Goal: Complete application form

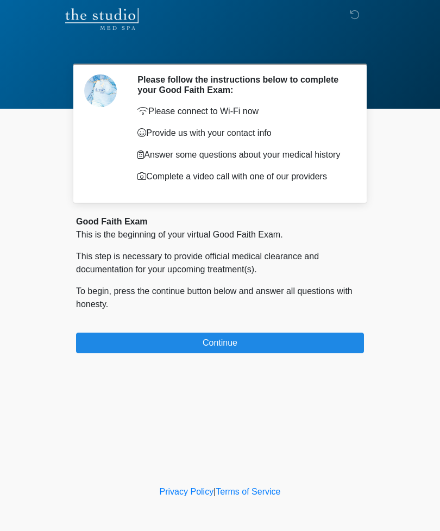
click at [323, 349] on button "Continue" at bounding box center [220, 343] width 288 height 21
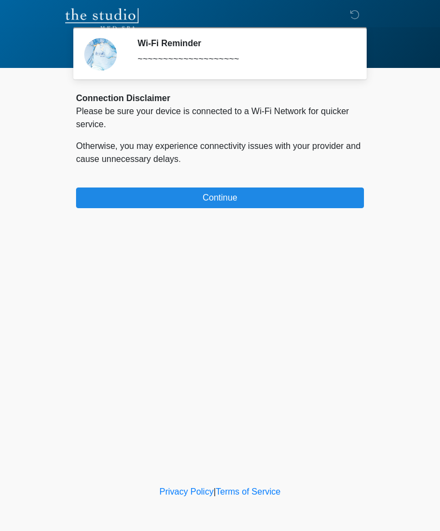
click at [343, 189] on button "Continue" at bounding box center [220, 198] width 288 height 21
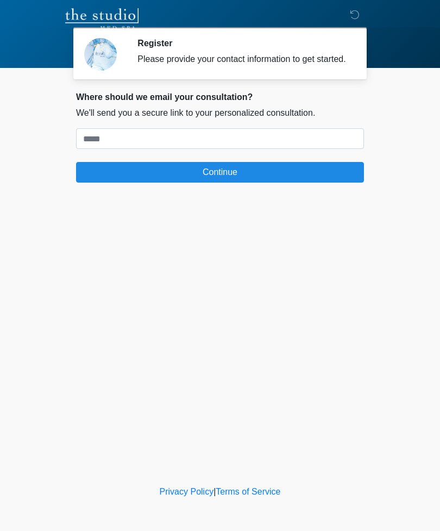
click at [341, 183] on button "Continue" at bounding box center [220, 172] width 288 height 21
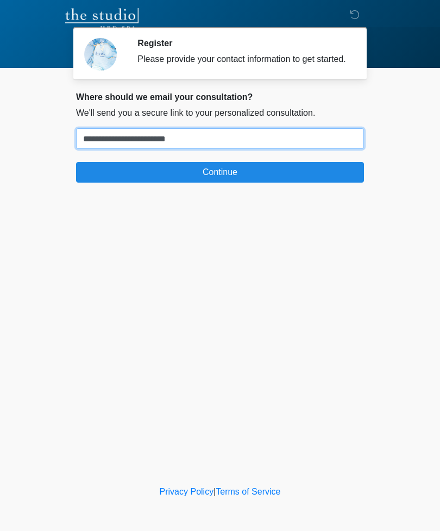
type input "**********"
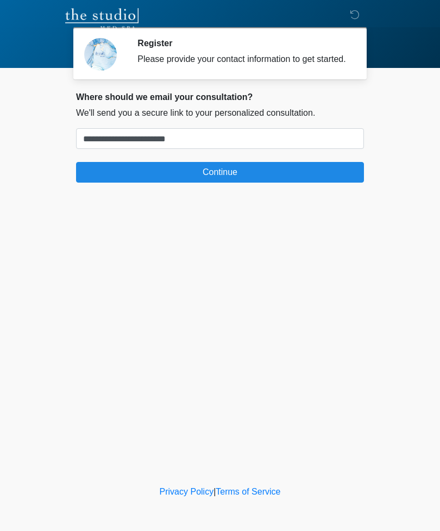
click at [322, 179] on button "Continue" at bounding box center [220, 172] width 288 height 21
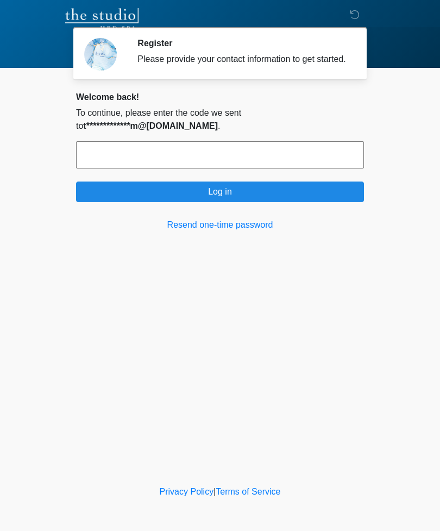
click at [297, 168] on input "text" at bounding box center [220, 154] width 288 height 27
type input "******"
click at [243, 198] on button "Log in" at bounding box center [220, 192] width 288 height 21
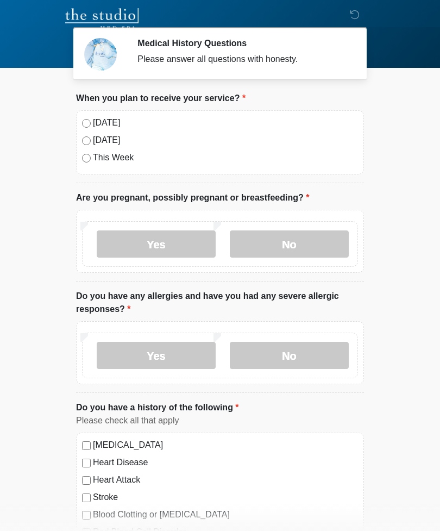
click at [84, 117] on div "Today" at bounding box center [220, 122] width 276 height 13
click at [93, 123] on label "Today" at bounding box center [225, 122] width 265 height 13
click at [313, 239] on label "No" at bounding box center [289, 243] width 119 height 27
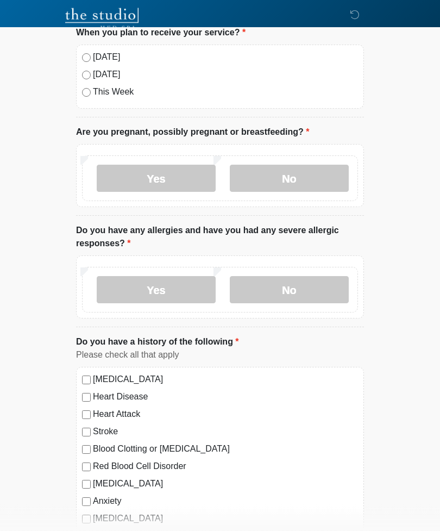
click at [304, 293] on label "No" at bounding box center [289, 290] width 119 height 27
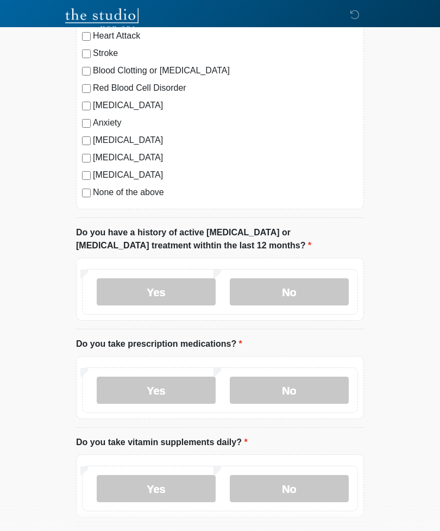
scroll to position [451, 0]
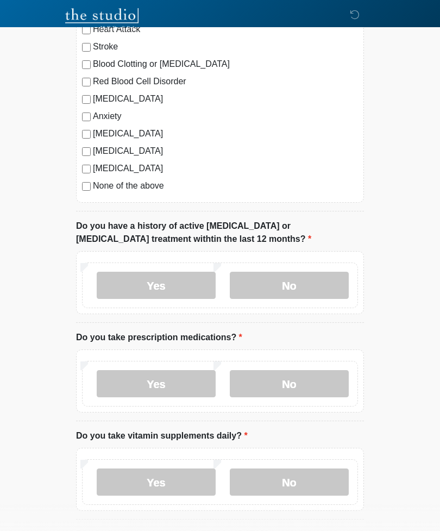
click at [327, 282] on label "No" at bounding box center [289, 285] width 119 height 27
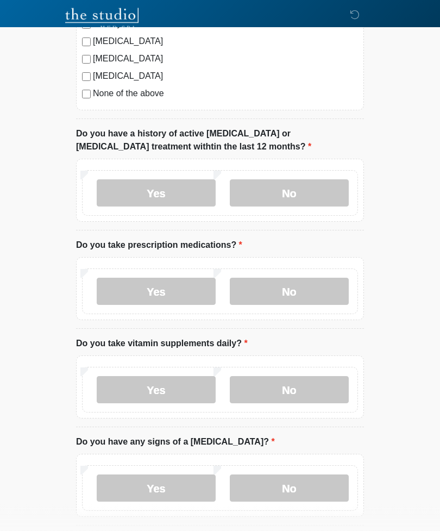
click at [113, 289] on label "Yes" at bounding box center [156, 291] width 119 height 27
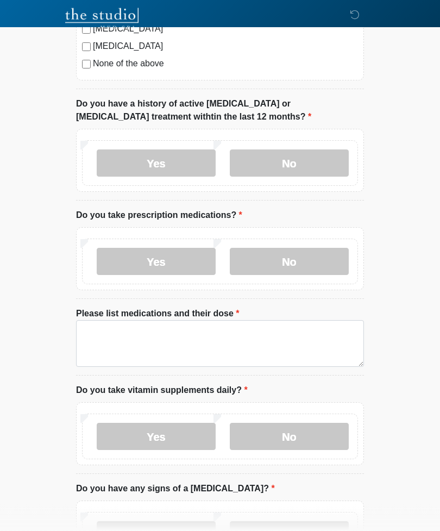
scroll to position [583, 0]
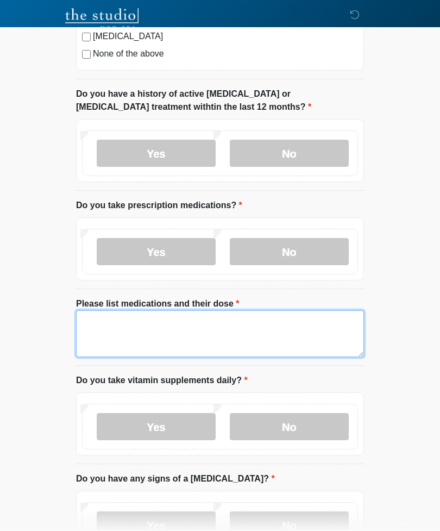
click at [103, 323] on textarea "Please list medications and their dose" at bounding box center [220, 333] width 288 height 47
click at [117, 311] on textarea "**********" at bounding box center [220, 333] width 288 height 47
click at [334, 326] on textarea "**********" at bounding box center [220, 333] width 288 height 47
click at [120, 320] on textarea "**********" at bounding box center [220, 333] width 288 height 47
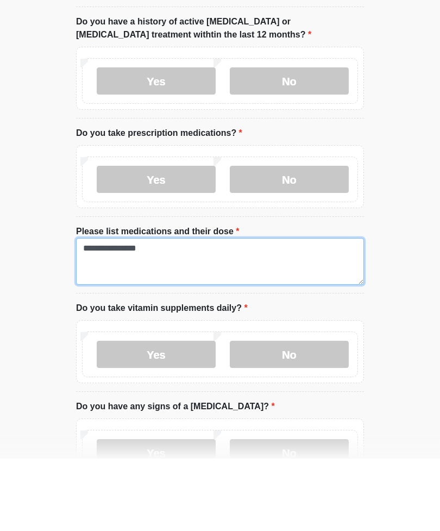
type textarea "**********"
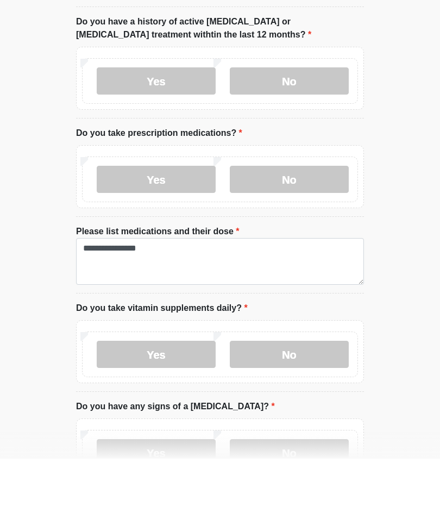
click at [323, 413] on label "No" at bounding box center [289, 426] width 119 height 27
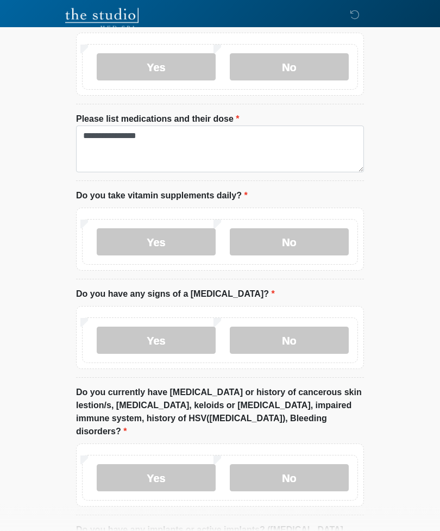
scroll to position [769, 0]
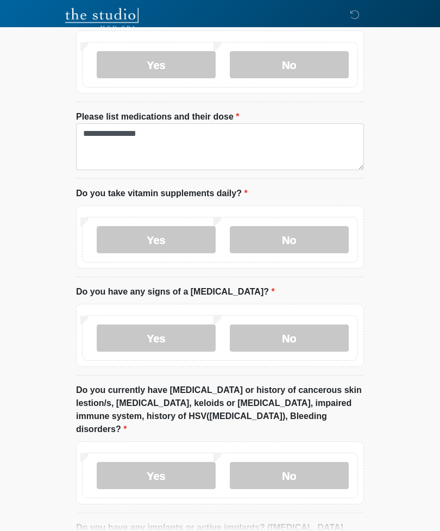
click at [335, 327] on label "No" at bounding box center [289, 338] width 119 height 27
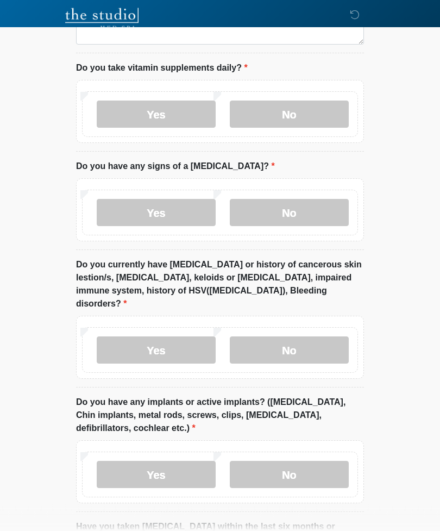
scroll to position [895, 0]
click at [273, 336] on label "No" at bounding box center [289, 349] width 119 height 27
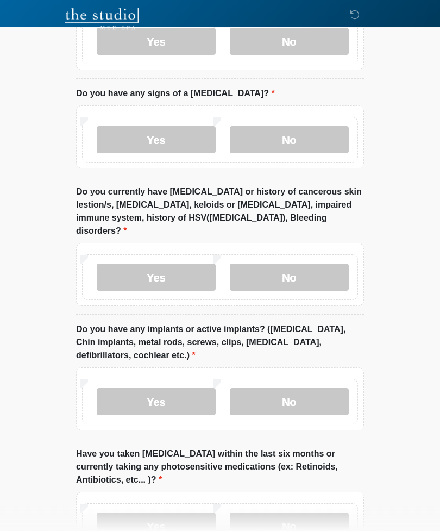
scroll to position [1038, 0]
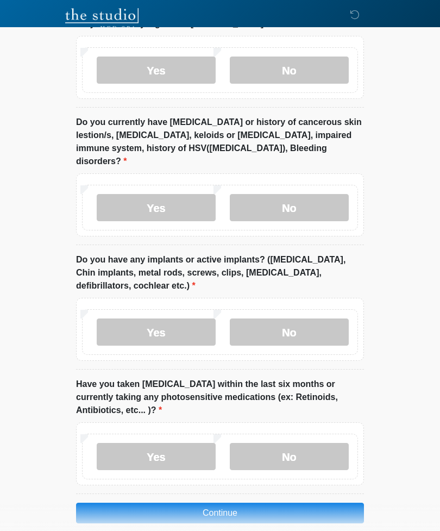
click at [264, 318] on label "No" at bounding box center [289, 331] width 119 height 27
click at [265, 443] on label "No" at bounding box center [289, 456] width 119 height 27
click at [186, 503] on button "Continue" at bounding box center [220, 513] width 288 height 21
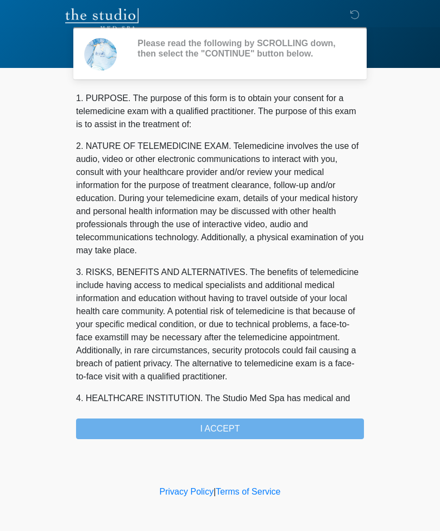
scroll to position [0, 0]
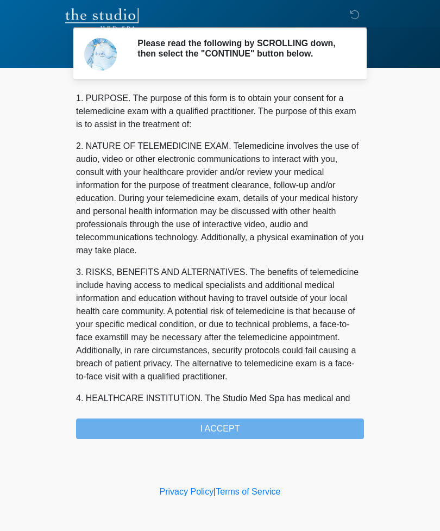
click at [191, 430] on div "1. PURPOSE. The purpose of this form is to obtain your consent for a telemedici…" at bounding box center [220, 265] width 288 height 347
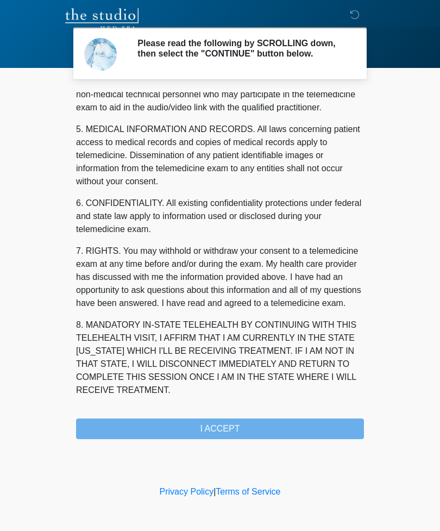
scroll to position [330, 0]
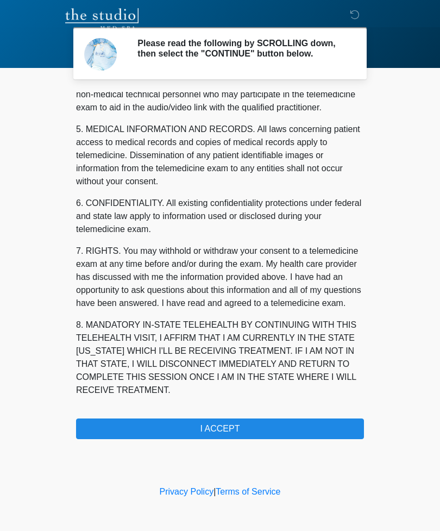
click at [167, 432] on button "I ACCEPT" at bounding box center [220, 428] width 288 height 21
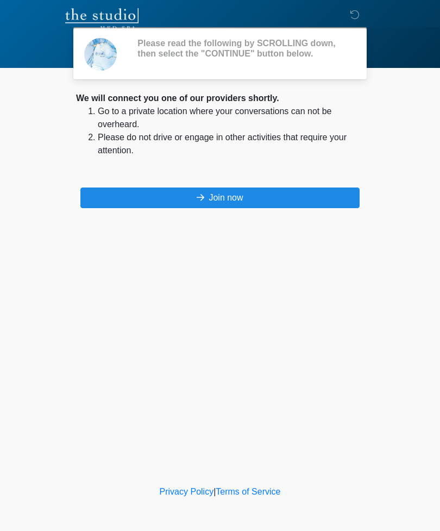
click at [171, 349] on div "‎ ‎ Please read the following by SCROLLING down, then select the "CONTINUE" but…" at bounding box center [220, 241] width 326 height 461
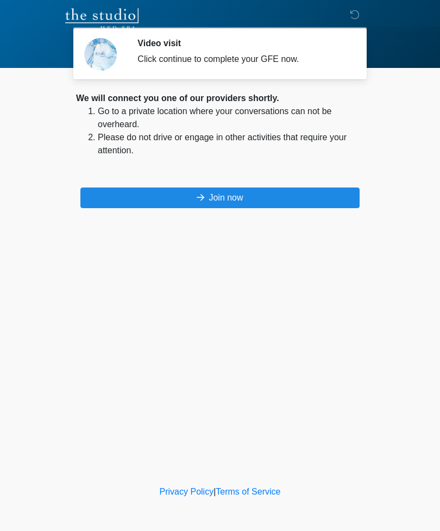
click at [318, 195] on button "Join now" at bounding box center [219, 198] width 279 height 21
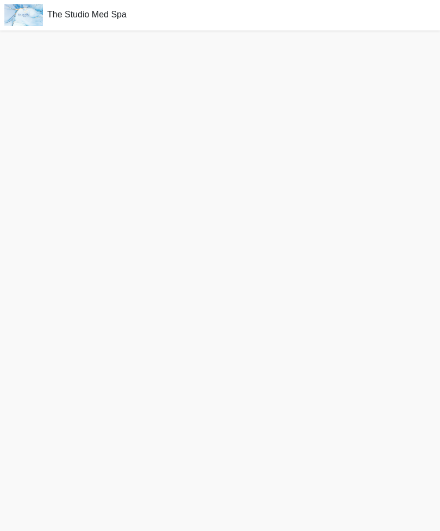
click at [373, 181] on div at bounding box center [220, 280] width 440 height 501
